Goal: Task Accomplishment & Management: Use online tool/utility

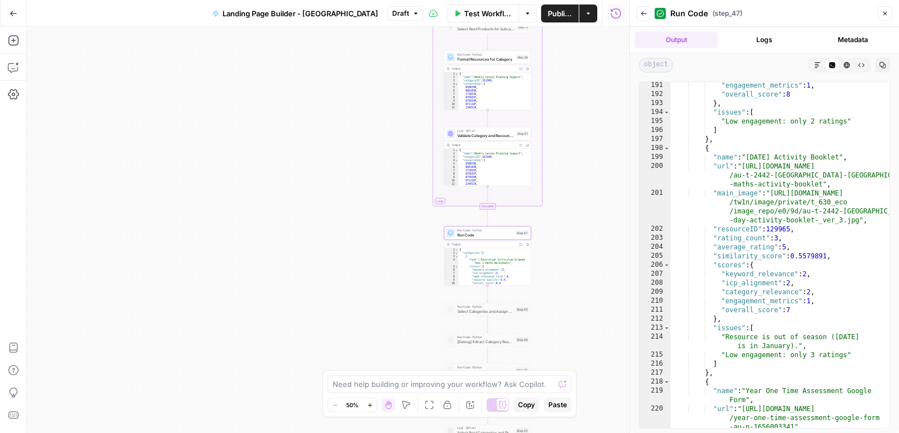
scroll to position [2382, 0]
click at [496, 133] on span "Validate Category and Resources" at bounding box center [485, 136] width 57 height 6
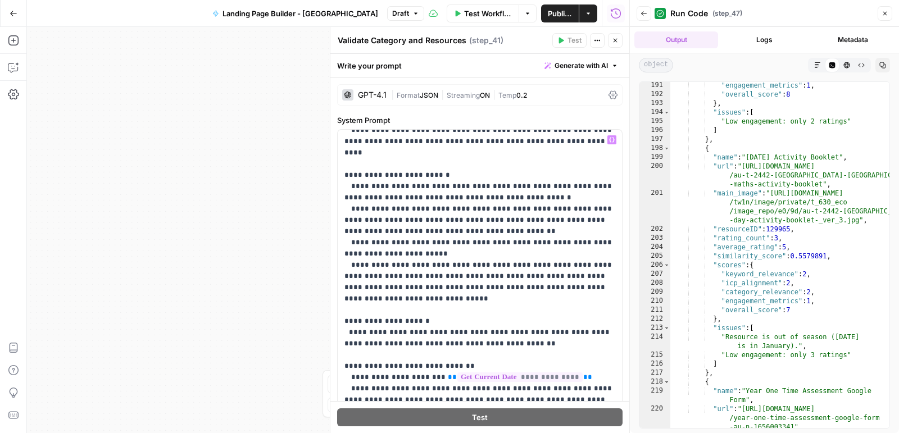
scroll to position [509, 0]
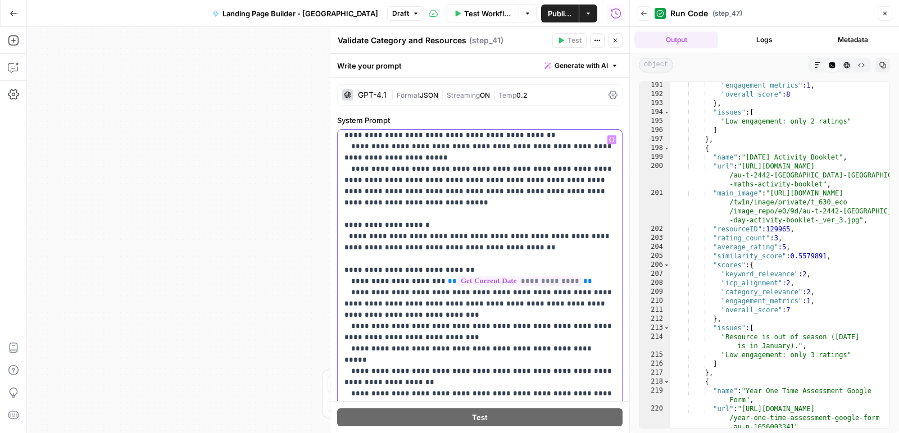
click at [385, 362] on p "**********" at bounding box center [479, 393] width 271 height 1719
click at [395, 358] on p "**********" at bounding box center [479, 393] width 271 height 1719
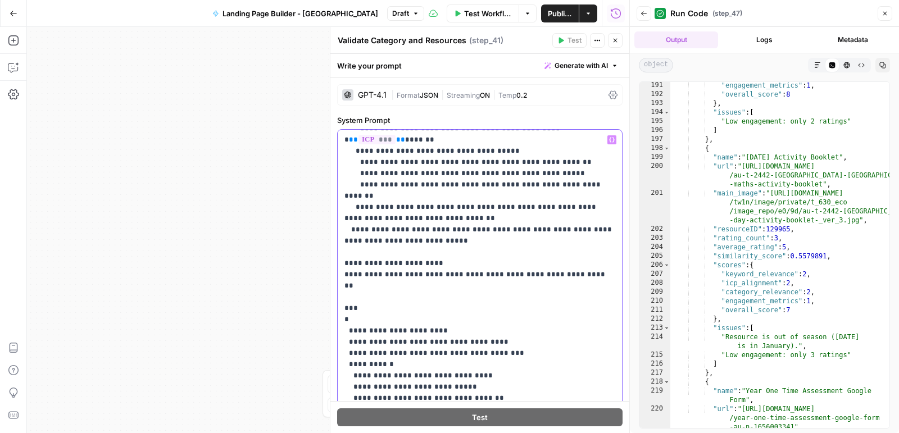
scroll to position [969, 0]
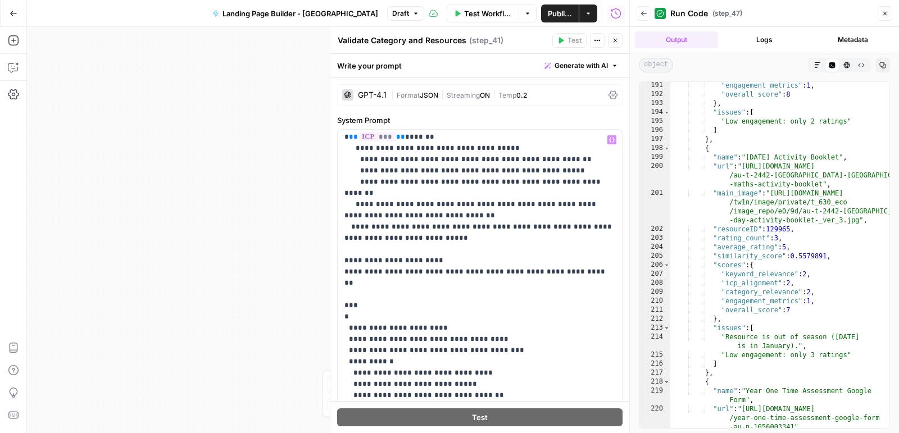
click at [615, 37] on icon "button" at bounding box center [615, 40] width 7 height 7
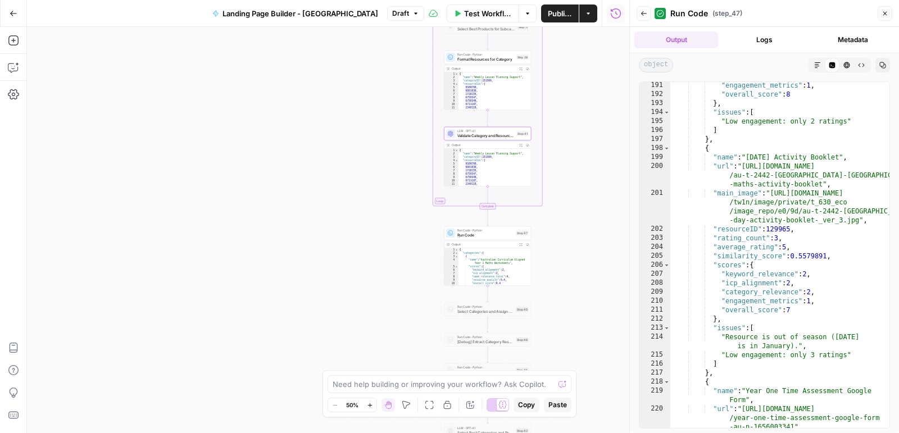
click at [559, 14] on span "Publish" at bounding box center [560, 13] width 24 height 11
click at [13, 12] on icon "button" at bounding box center [14, 14] width 8 height 8
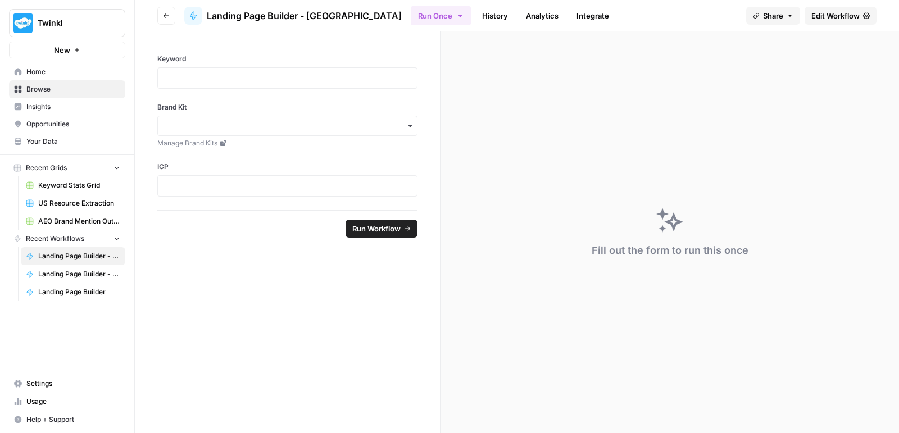
click at [49, 171] on span "Recent Grids" at bounding box center [46, 168] width 41 height 10
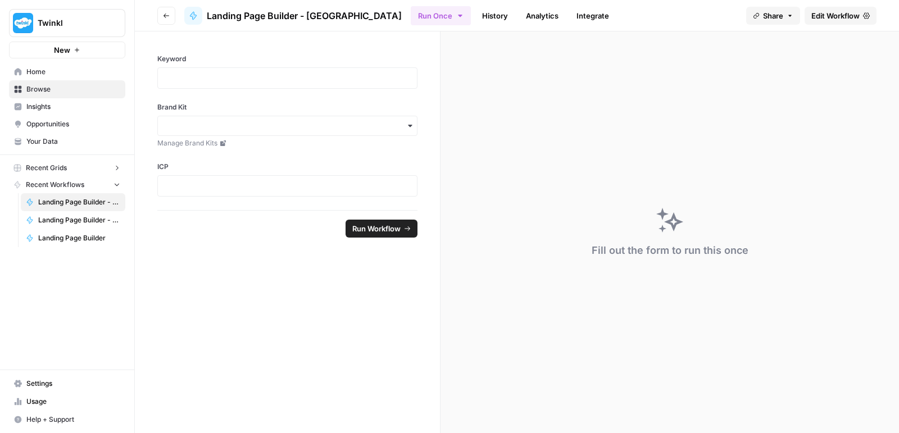
click at [45, 76] on span "Home" at bounding box center [73, 72] width 94 height 10
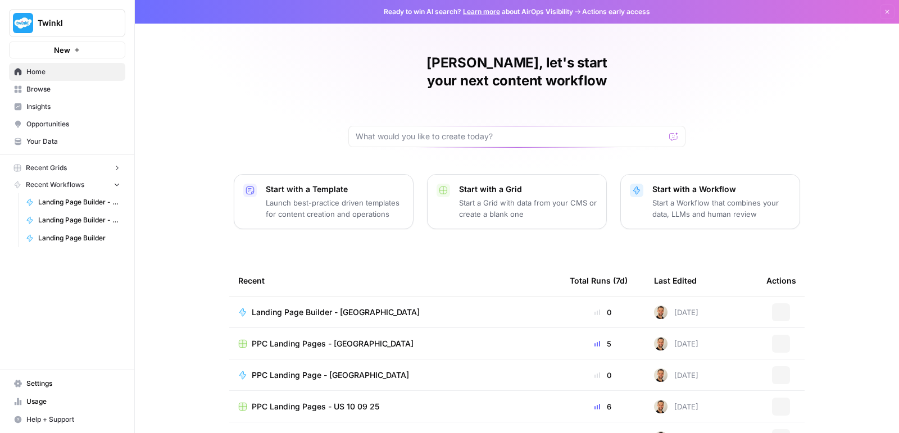
click at [47, 83] on link "Browse" at bounding box center [67, 89] width 116 height 18
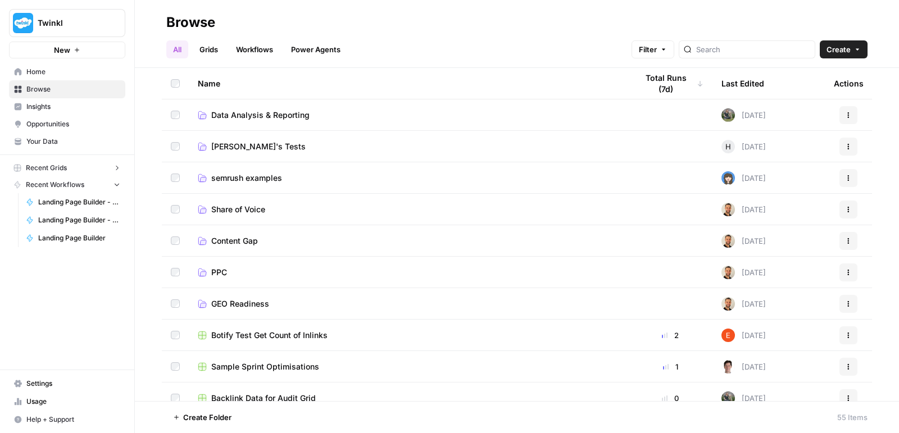
click at [52, 70] on span "Home" at bounding box center [73, 72] width 94 height 10
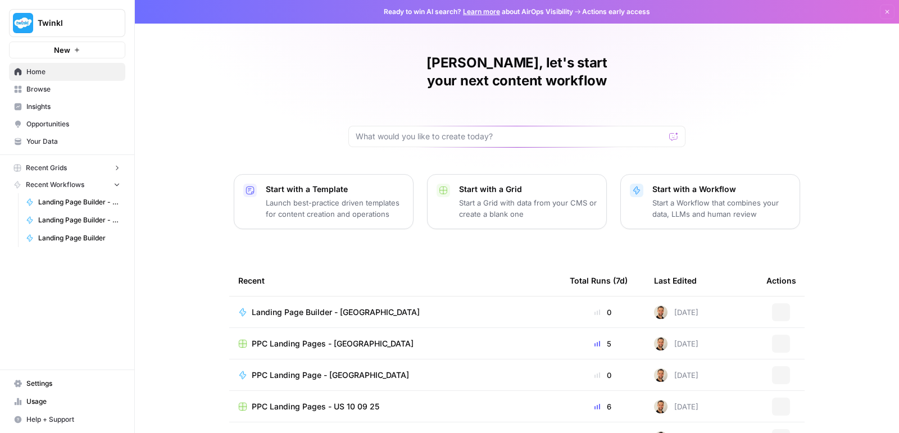
click at [307, 338] on span "PPC Landing Pages - [GEOGRAPHIC_DATA]" at bounding box center [333, 343] width 162 height 11
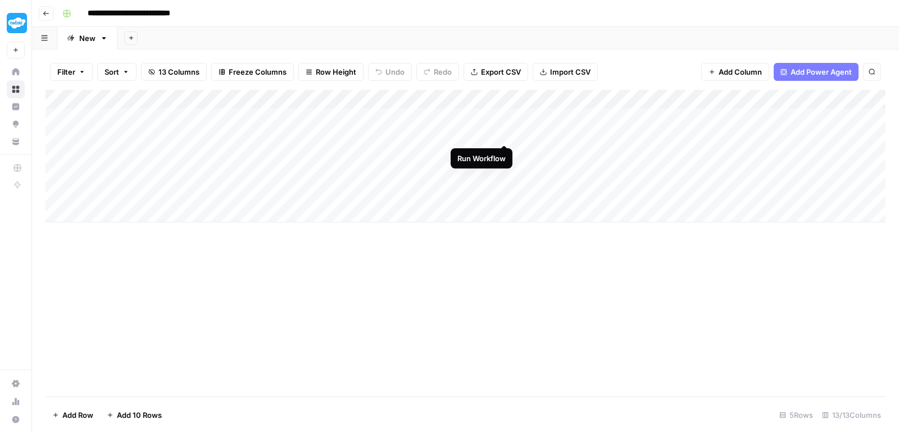
click at [505, 131] on div "Add Column" at bounding box center [465, 156] width 840 height 133
